Goal: Task Accomplishment & Management: Use online tool/utility

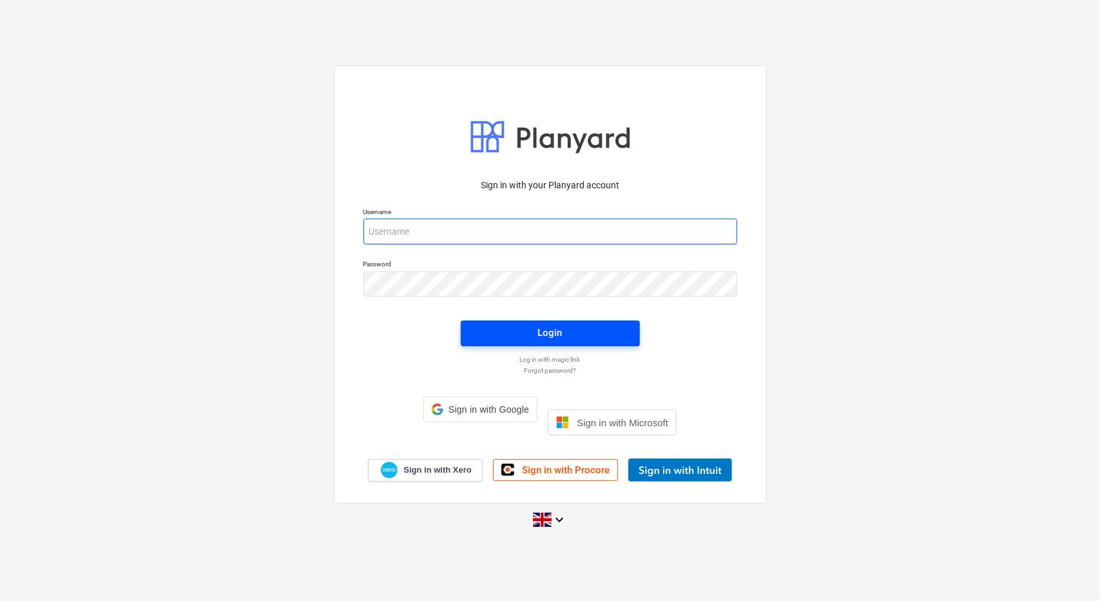
type input "[PERSON_NAME][EMAIL_ADDRESS][PERSON_NAME][DOMAIN_NAME]"
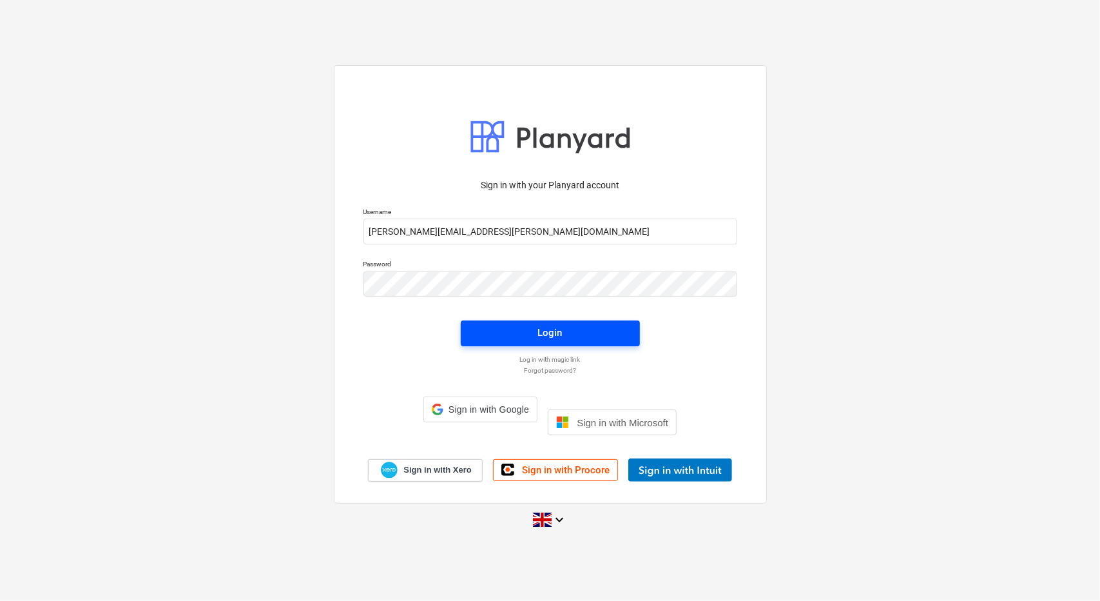
click at [584, 346] on button "Login" at bounding box center [550, 333] width 179 height 26
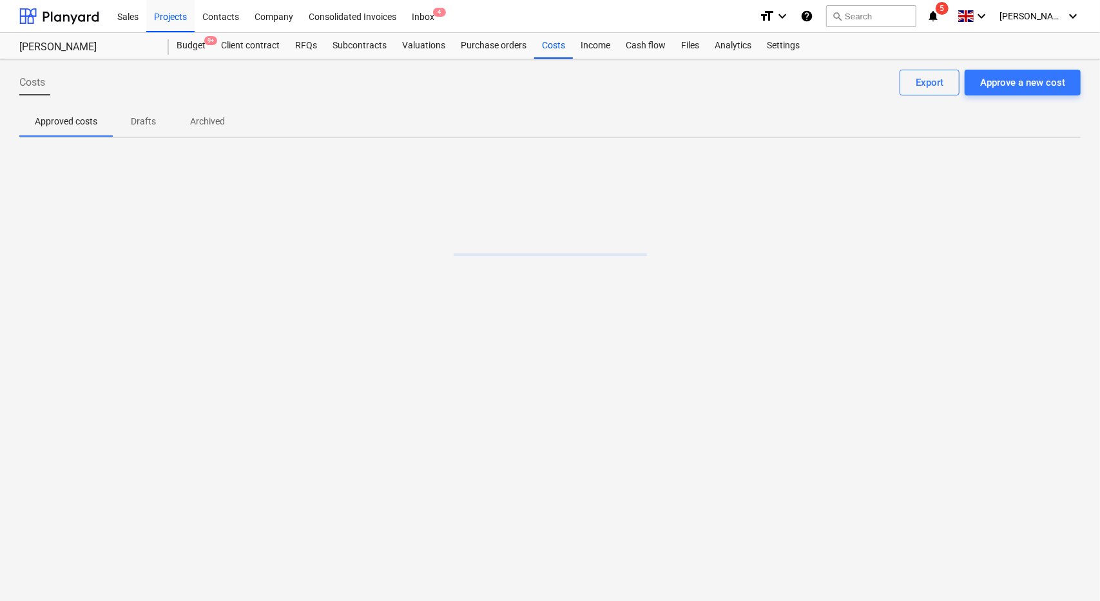
click at [940, 20] on icon "notifications" at bounding box center [933, 15] width 13 height 15
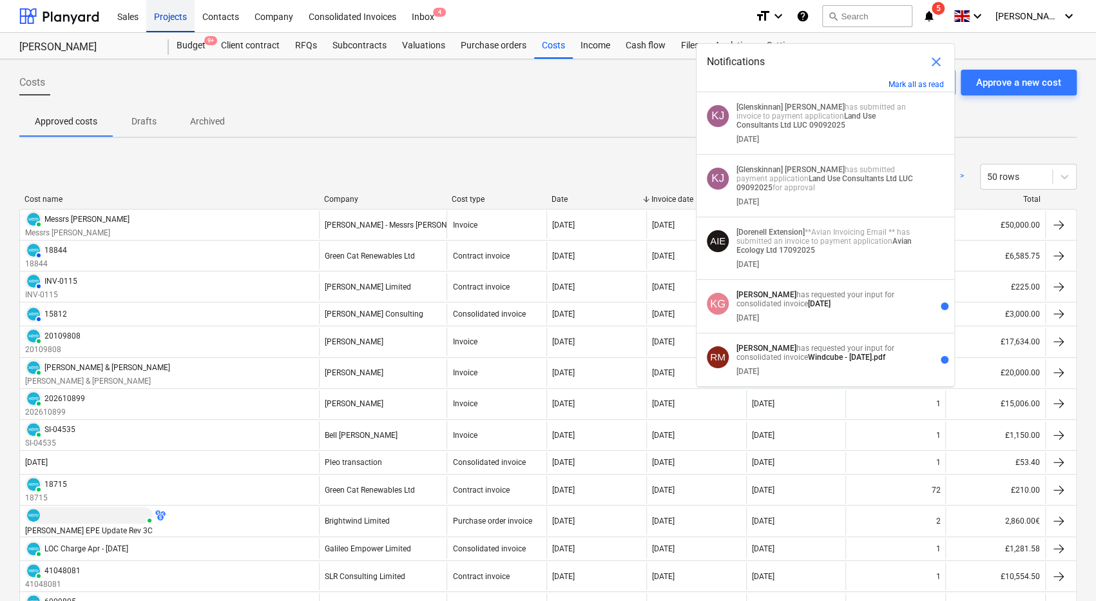
click at [171, 14] on div "Projects" at bounding box center [170, 15] width 48 height 33
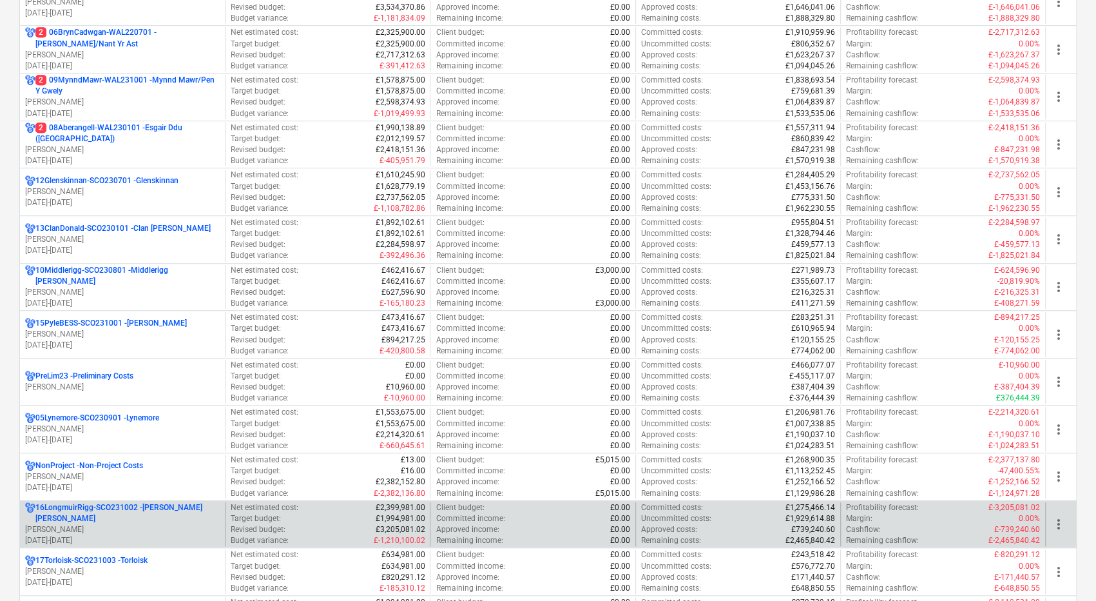
scroll to position [580, 0]
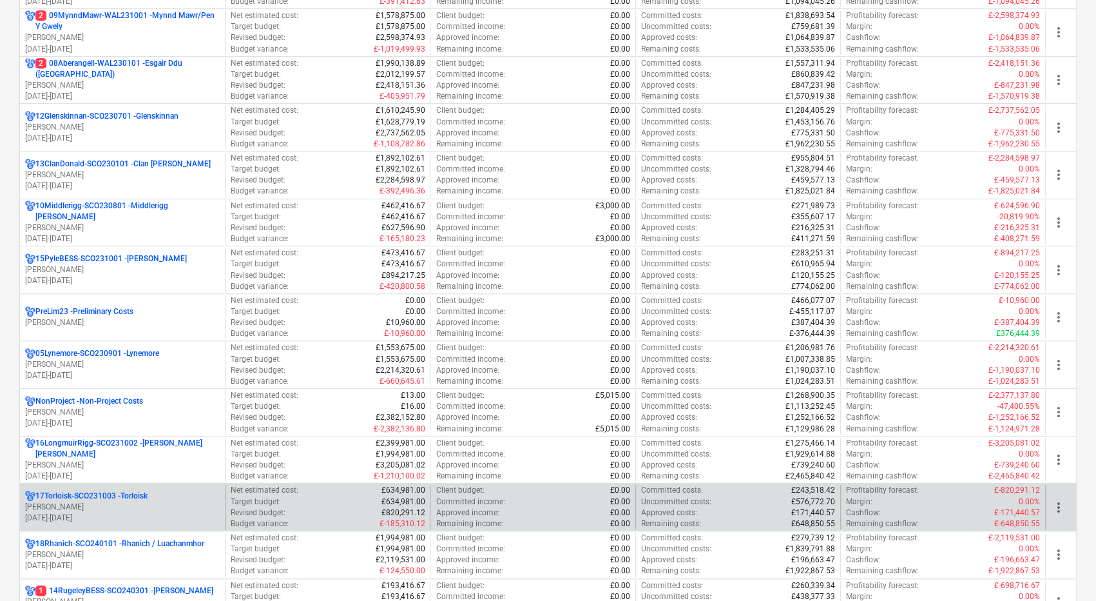
click at [128, 496] on p "17Torloisk-SCO231003 - Torloisk" at bounding box center [91, 495] width 112 height 11
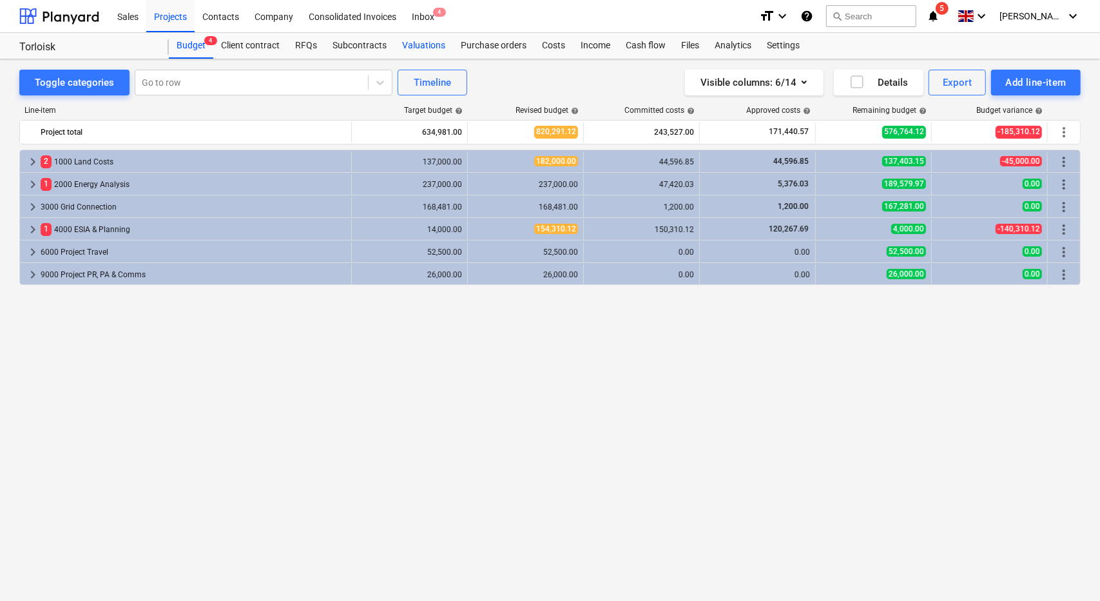
click at [424, 45] on div "Valuations" at bounding box center [423, 46] width 59 height 26
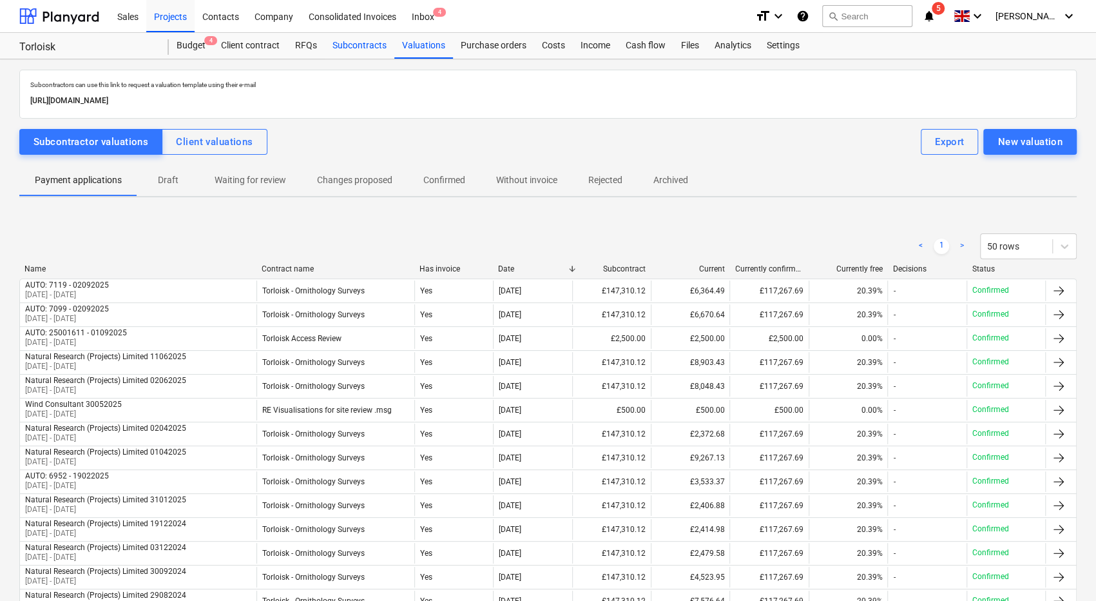
click at [351, 52] on div "Subcontracts" at bounding box center [360, 46] width 70 height 26
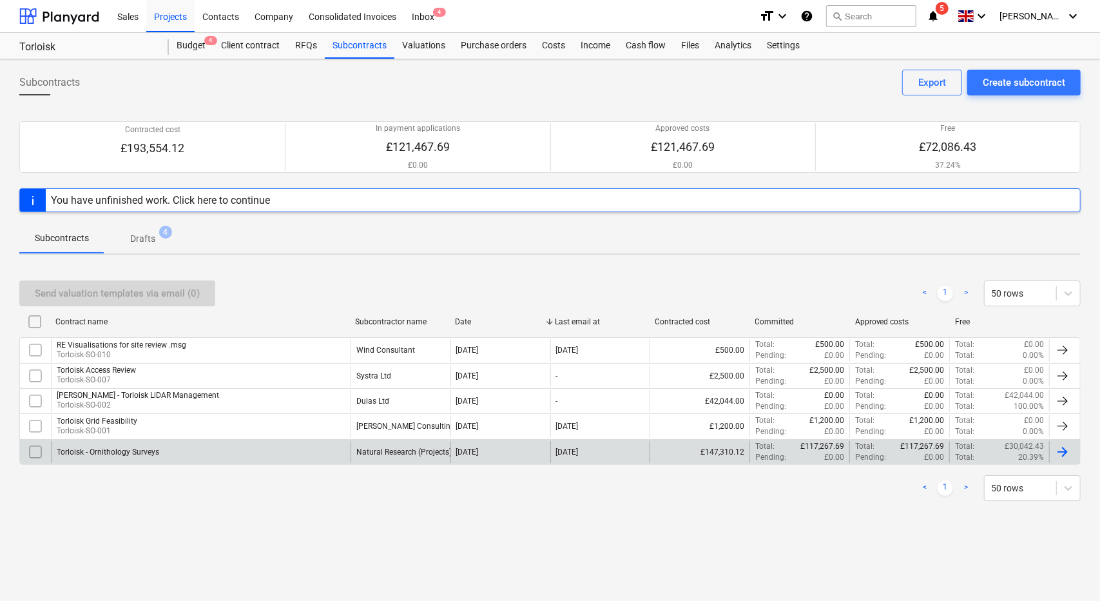
click at [223, 453] on div "Torloisk - Ornithology Surveys" at bounding box center [201, 452] width 300 height 22
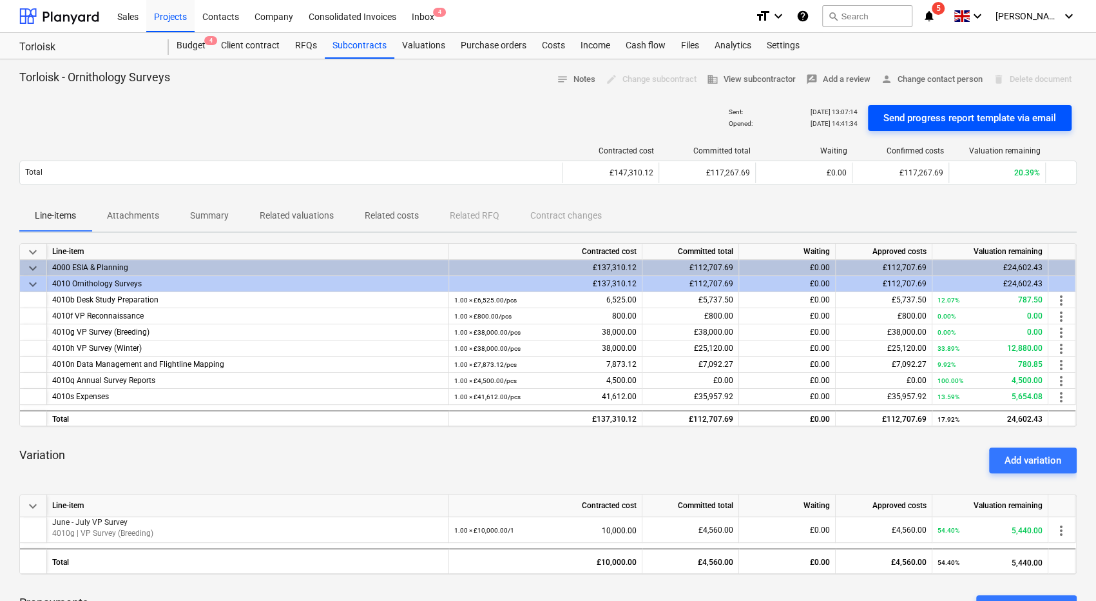
click at [932, 117] on div "Send progress report template via email" at bounding box center [970, 118] width 173 height 17
